Goal: Check status: Check status

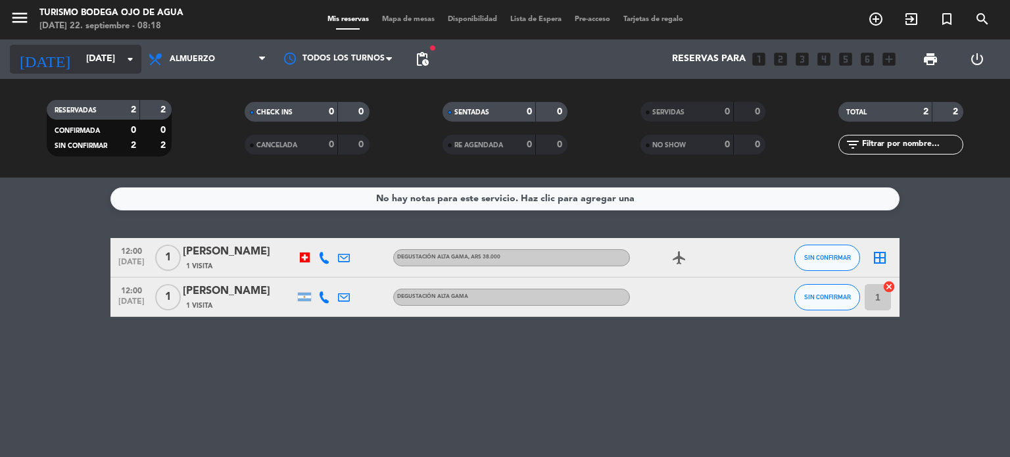
click at [93, 67] on input "[DATE]" at bounding box center [142, 59] width 125 height 24
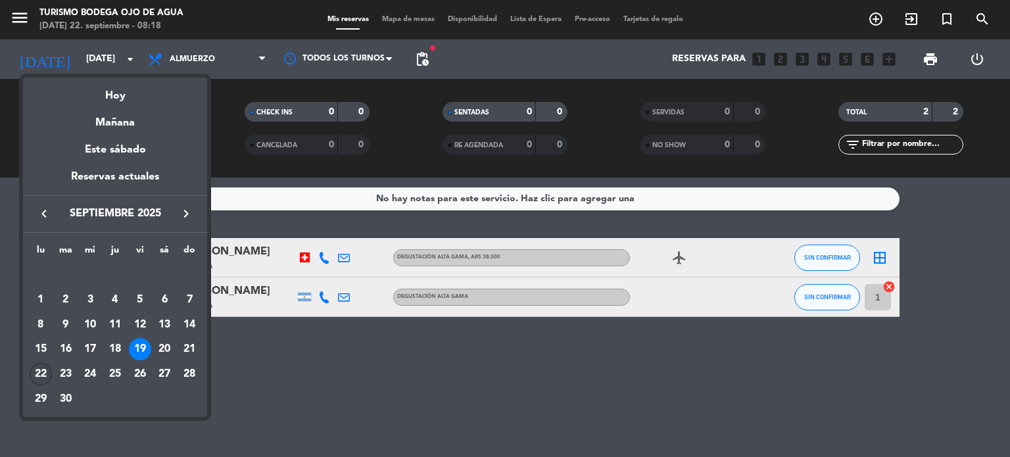
click at [42, 372] on div "22" at bounding box center [41, 374] width 22 height 22
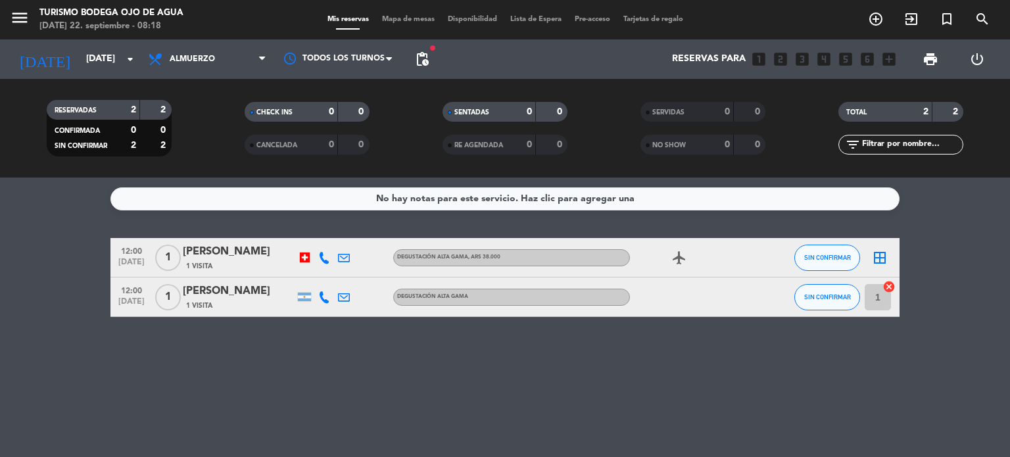
type input "[DATE]"
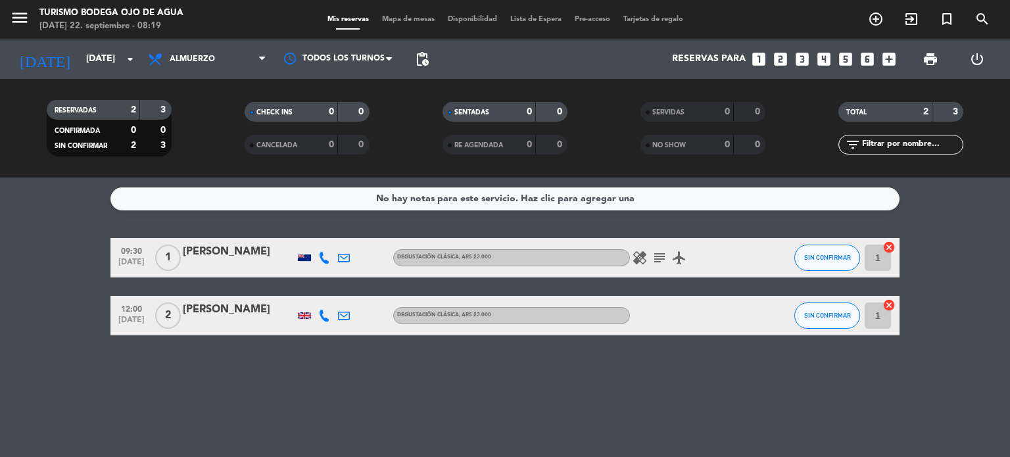
click at [324, 260] on icon at bounding box center [324, 258] width 12 height 12
click at [306, 234] on span "Copiar" at bounding box center [320, 236] width 28 height 14
click at [658, 255] on icon "subject" at bounding box center [660, 258] width 16 height 16
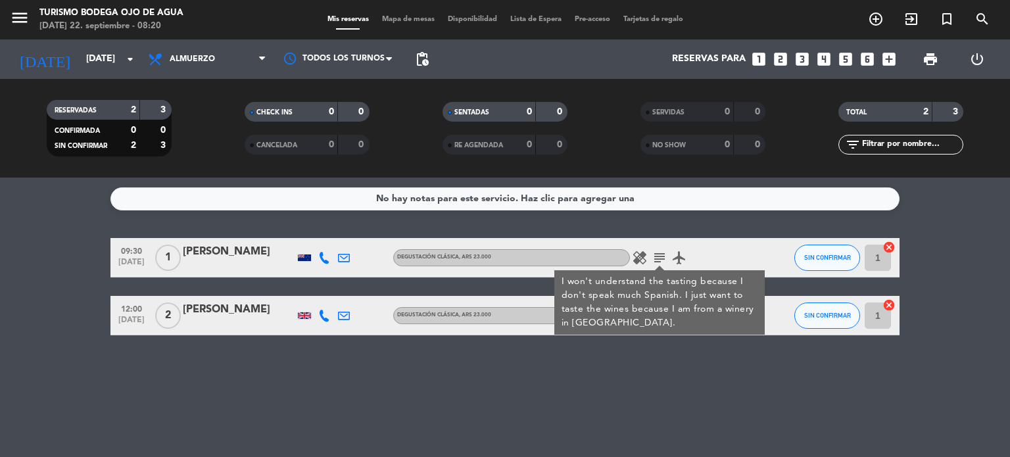
click at [512, 396] on div "No hay notas para este servicio. Haz clic para agregar una 09:30 [DATE] 1 [PERS…" at bounding box center [505, 318] width 1010 height 280
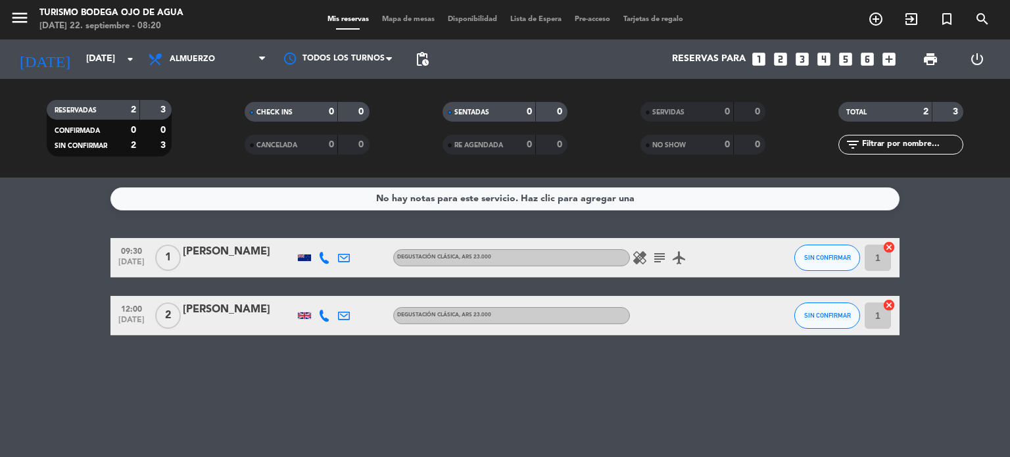
click at [324, 312] on icon at bounding box center [324, 316] width 12 height 12
click at [305, 293] on span "Copiar" at bounding box center [312, 294] width 28 height 14
click at [576, 390] on div "No hay notas para este servicio. Haz clic para agregar una 09:30 [DATE] 1 [PERS…" at bounding box center [505, 318] width 1010 height 280
click at [503, 426] on div "No hay notas para este servicio. Haz clic para agregar una 09:30 [DATE] 1 [PERS…" at bounding box center [505, 318] width 1010 height 280
